Goal: Task Accomplishment & Management: Use online tool/utility

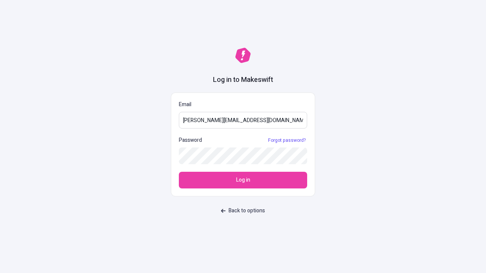
type input "[PERSON_NAME][EMAIL_ADDRESS][DOMAIN_NAME]"
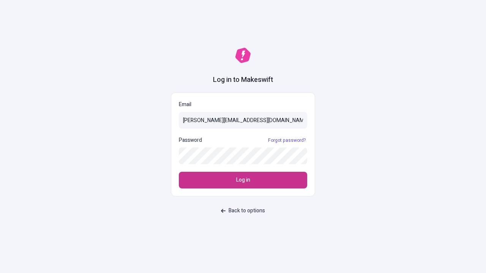
click at [243, 180] on span "Log in" at bounding box center [243, 180] width 14 height 8
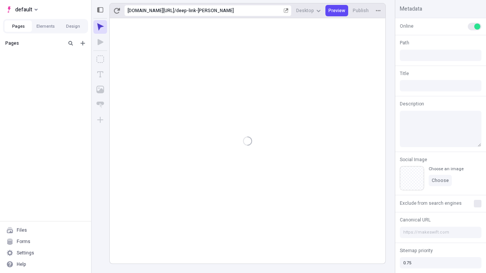
type input "/deep-link-[PERSON_NAME]"
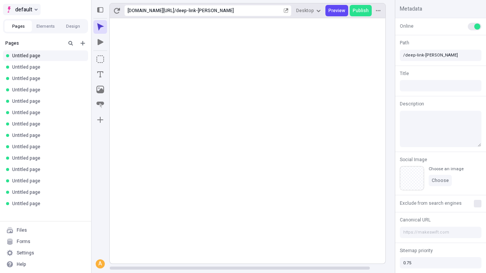
click at [21, 9] on span "default" at bounding box center [23, 9] width 17 height 9
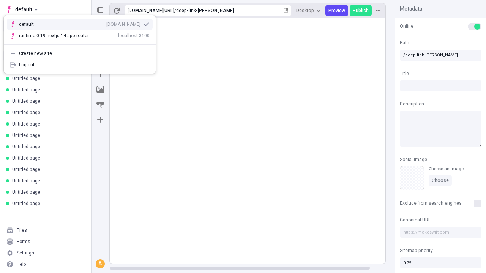
click at [80, 54] on div "Create new site" at bounding box center [84, 53] width 131 height 6
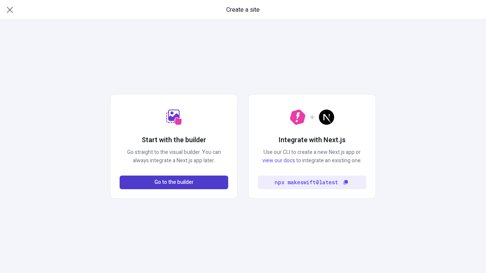
click at [174, 183] on span "Go to the builder" at bounding box center [173, 182] width 39 height 8
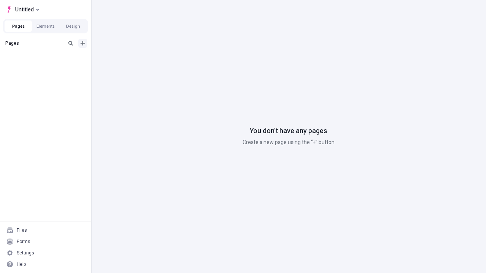
click at [83, 43] on icon "Add new" at bounding box center [82, 43] width 5 height 5
click at [123, 59] on span "Blank page" at bounding box center [127, 59] width 47 height 6
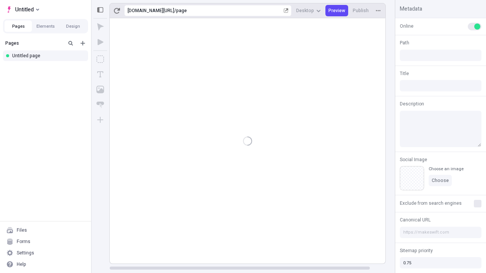
type input "/page"
click at [100, 59] on icon "Box" at bounding box center [100, 59] width 8 height 8
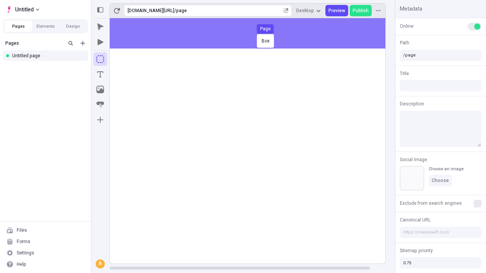
click at [255, 33] on div "Box Page" at bounding box center [243, 136] width 486 height 273
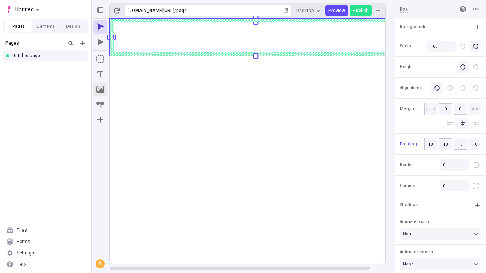
click at [100, 90] on icon "Image" at bounding box center [100, 90] width 8 height 8
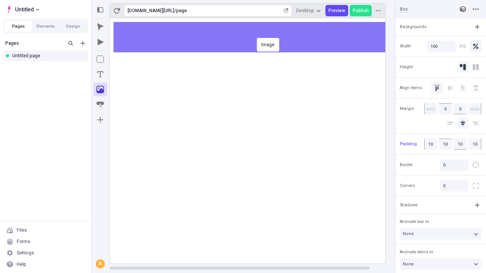
click at [255, 37] on div "Image" at bounding box center [243, 136] width 486 height 273
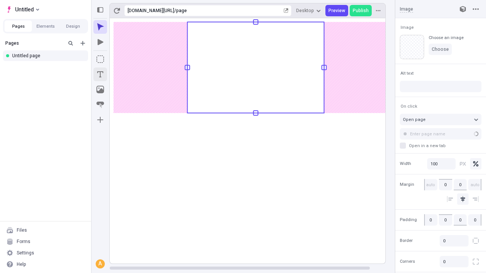
click at [100, 74] on icon "Text" at bounding box center [100, 74] width 6 height 6
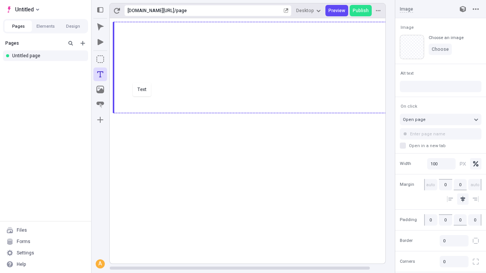
click at [255, 112] on div "Text" at bounding box center [243, 136] width 486 height 273
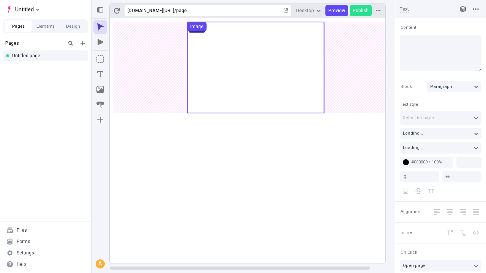
type textarea "Compellingly restore maintainable convergence, then appropriately enable perfor…"
type input "18"
type input "1.5"
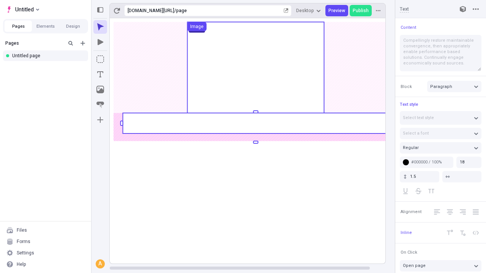
click at [255, 123] on rect at bounding box center [256, 123] width 266 height 20
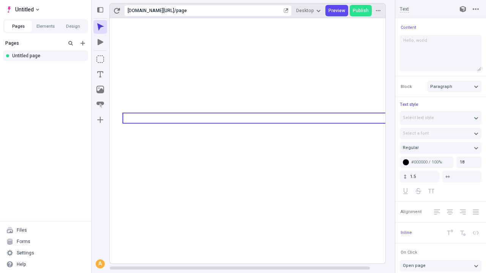
type textarea "Hello, world!"
click at [100, 90] on icon "Image" at bounding box center [100, 90] width 8 height 8
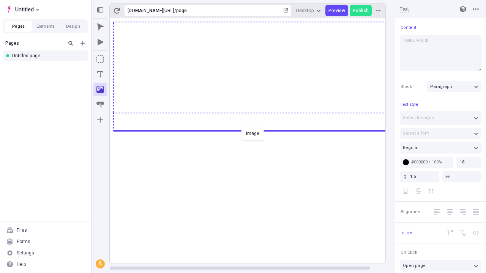
click at [255, 130] on div "Image" at bounding box center [243, 136] width 486 height 273
